Goal: Navigation & Orientation: Find specific page/section

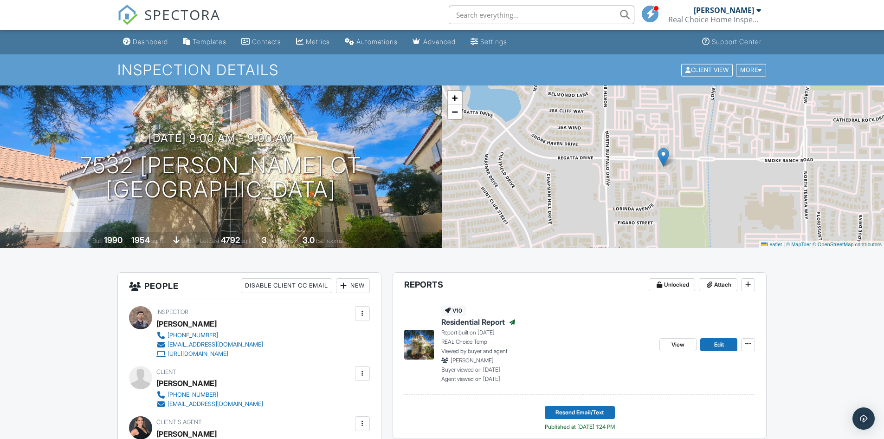
click at [489, 318] on span "Residential Report" at bounding box center [473, 322] width 64 height 10
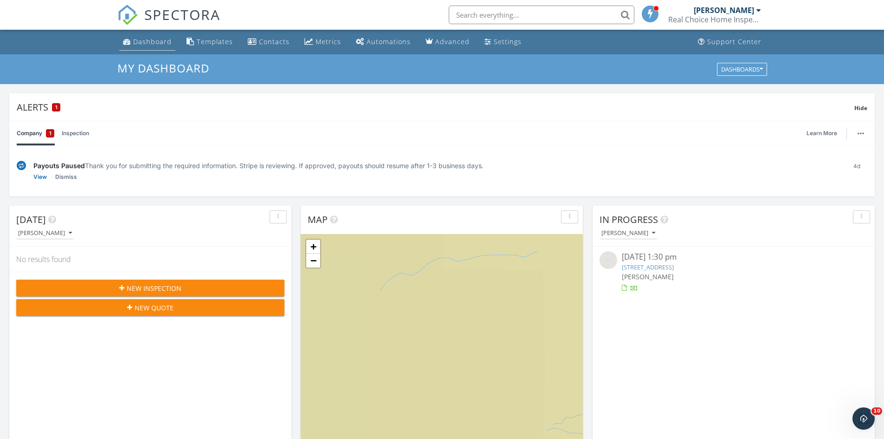
click at [156, 43] on div "Dashboard" at bounding box center [152, 41] width 39 height 9
